Goal: Information Seeking & Learning: Learn about a topic

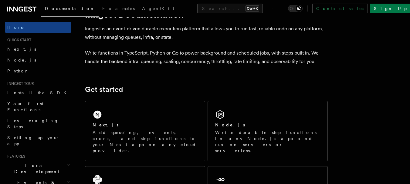
scroll to position [25, 0]
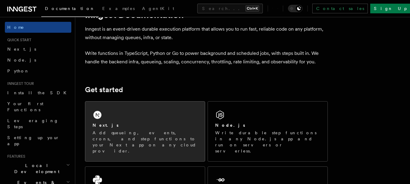
click at [151, 128] on div "Next.js" at bounding box center [145, 125] width 105 height 6
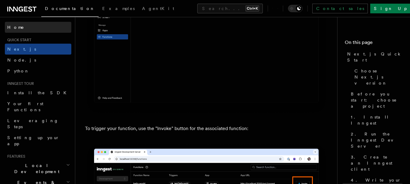
scroll to position [1542, 0]
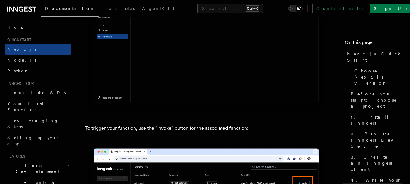
drag, startPoint x: 38, startPoint y: 5, endPoint x: 5, endPoint y: 8, distance: 32.9
click at [5, 8] on div "Documentation Examples AgentKit" at bounding box center [91, 8] width 173 height 8
click at [8, 9] on div "Documentation Examples AgentKit" at bounding box center [91, 8] width 173 height 8
